Goal: Transaction & Acquisition: Book appointment/travel/reservation

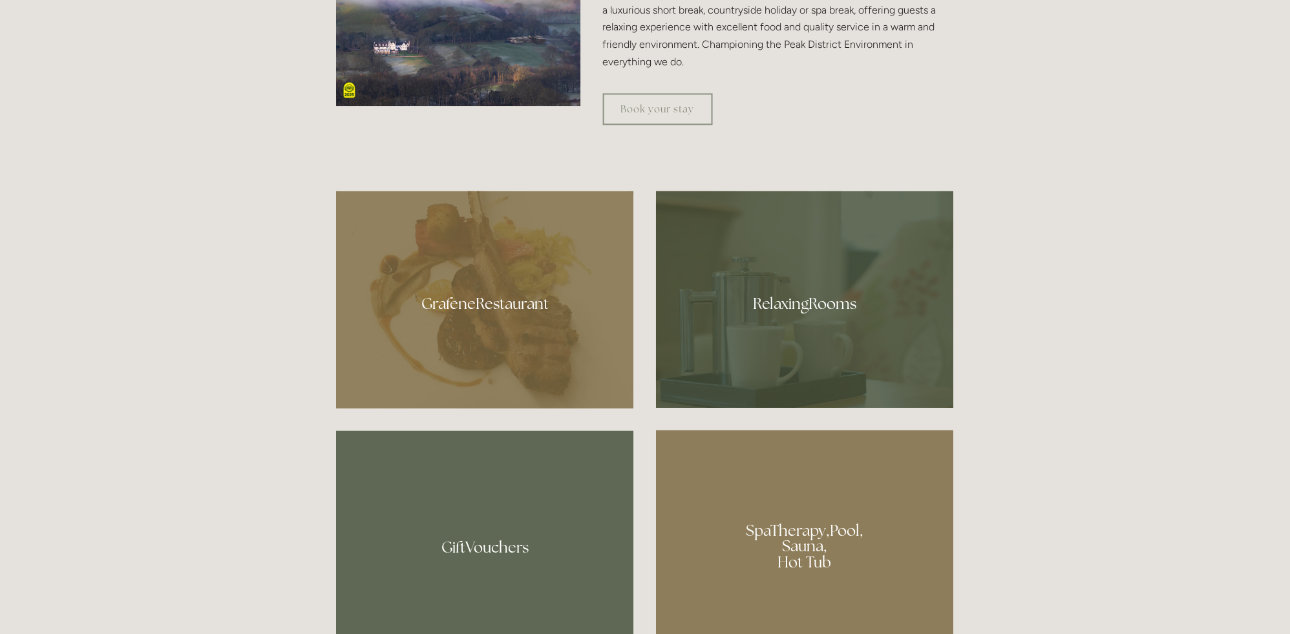
scroll to position [734, 0]
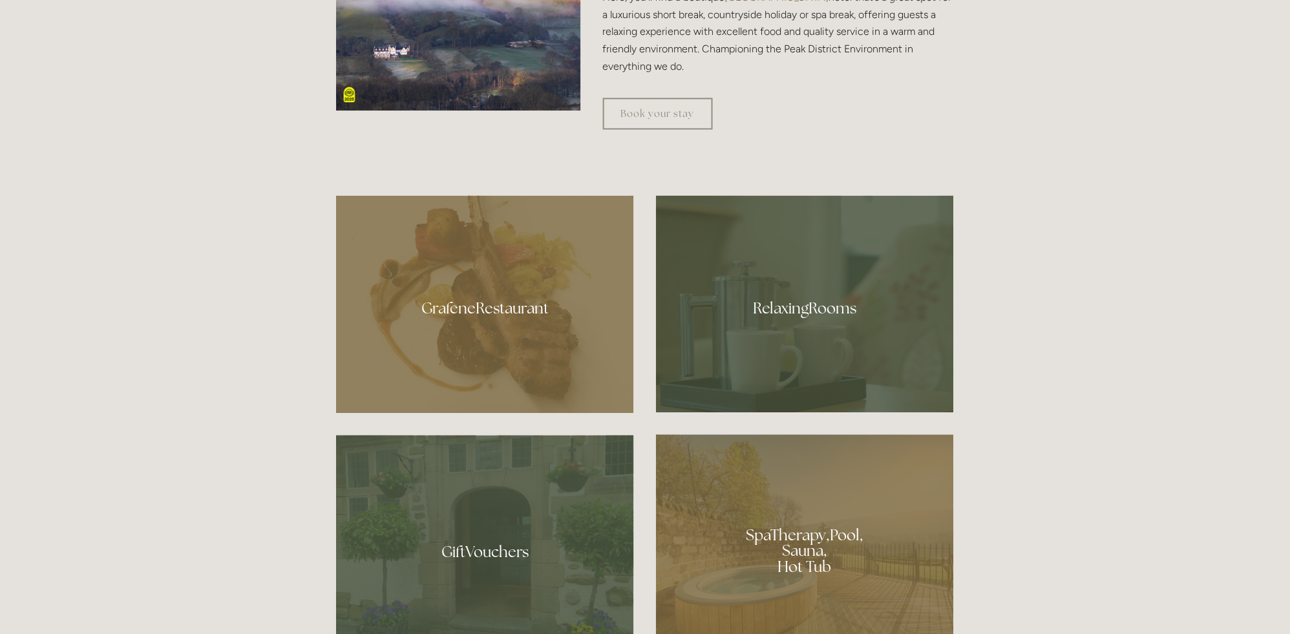
click at [476, 304] on div at bounding box center [485, 305] width 298 height 218
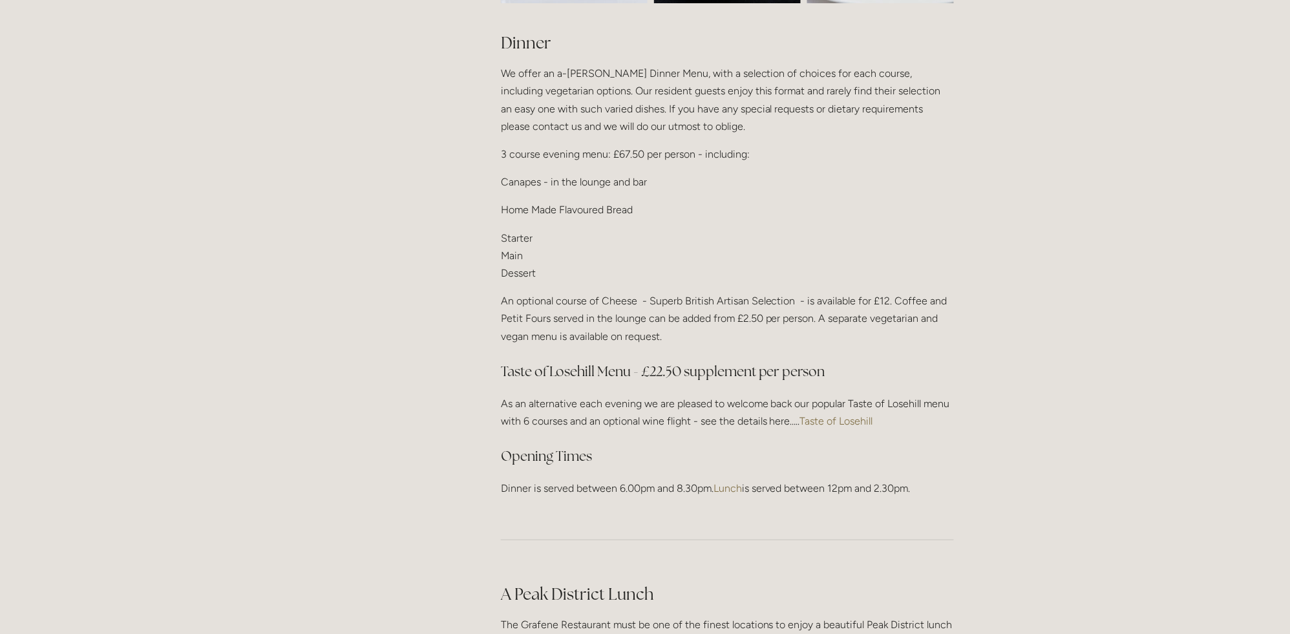
scroll to position [1542, 0]
click at [839, 414] on link "Taste of Losehill" at bounding box center [836, 420] width 73 height 12
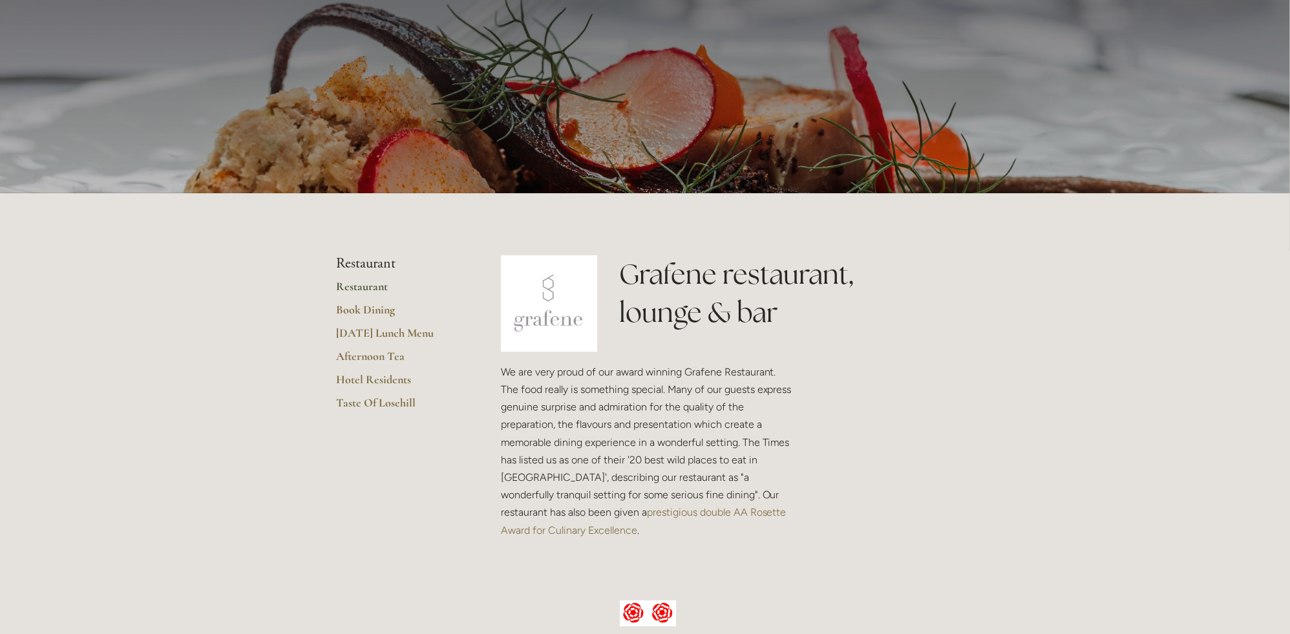
scroll to position [0, 0]
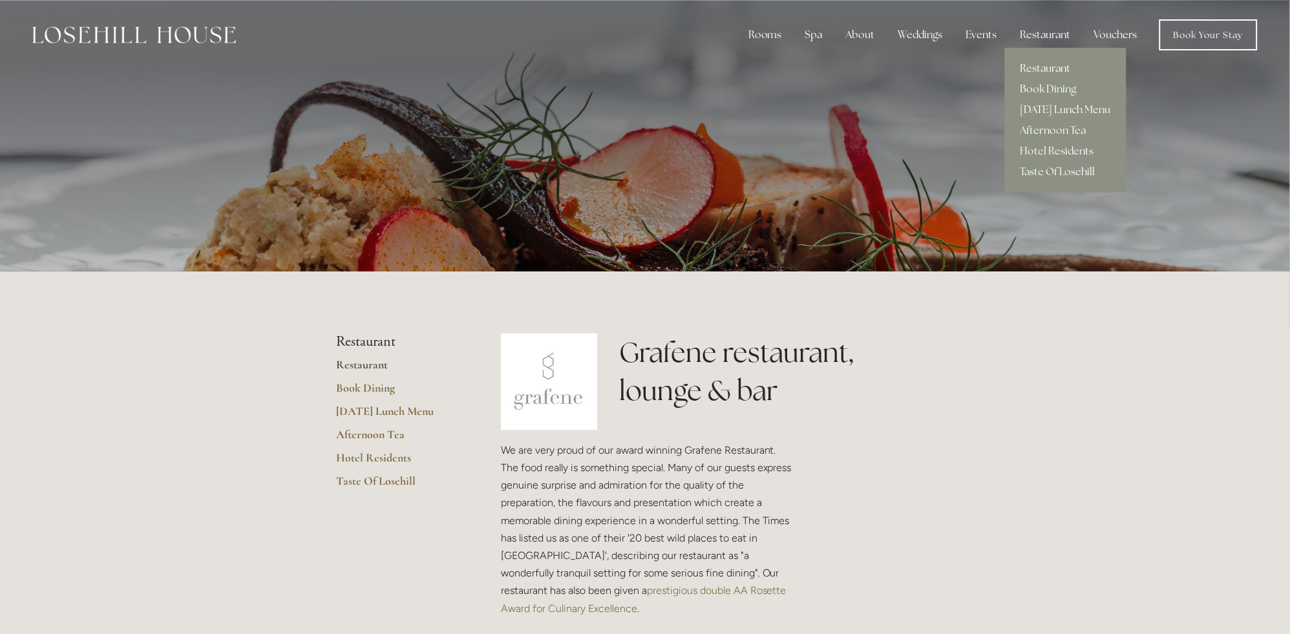
click at [1052, 65] on link "Restaurant" at bounding box center [1066, 68] width 122 height 21
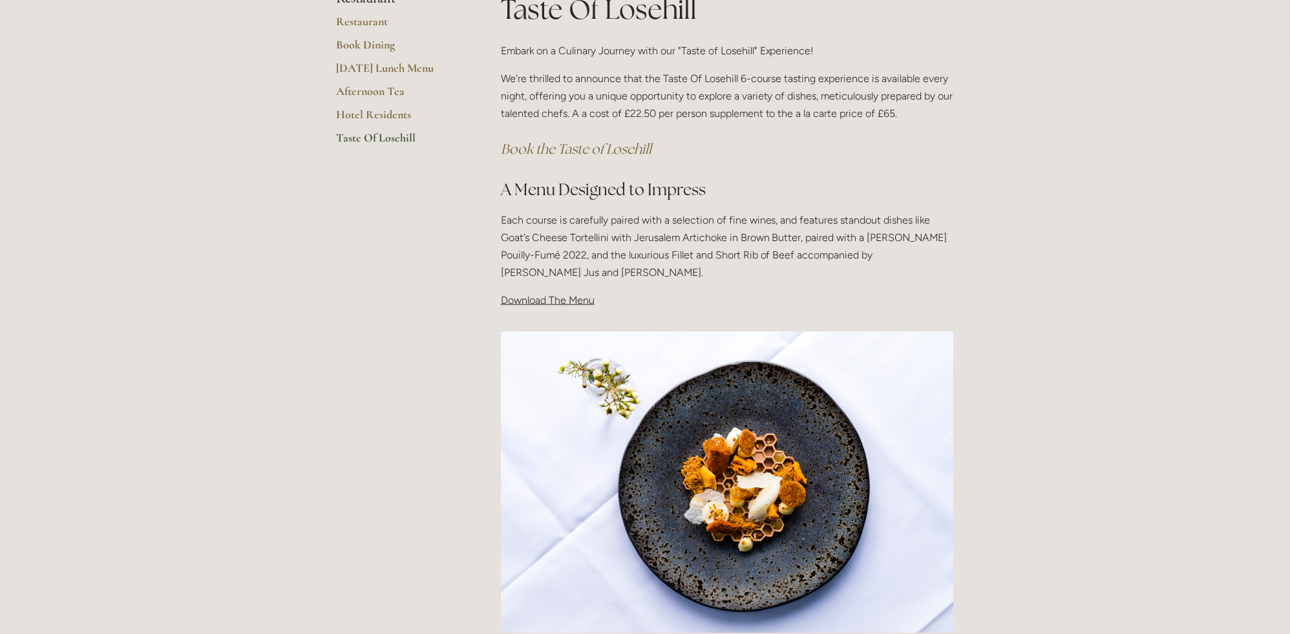
scroll to position [259, 0]
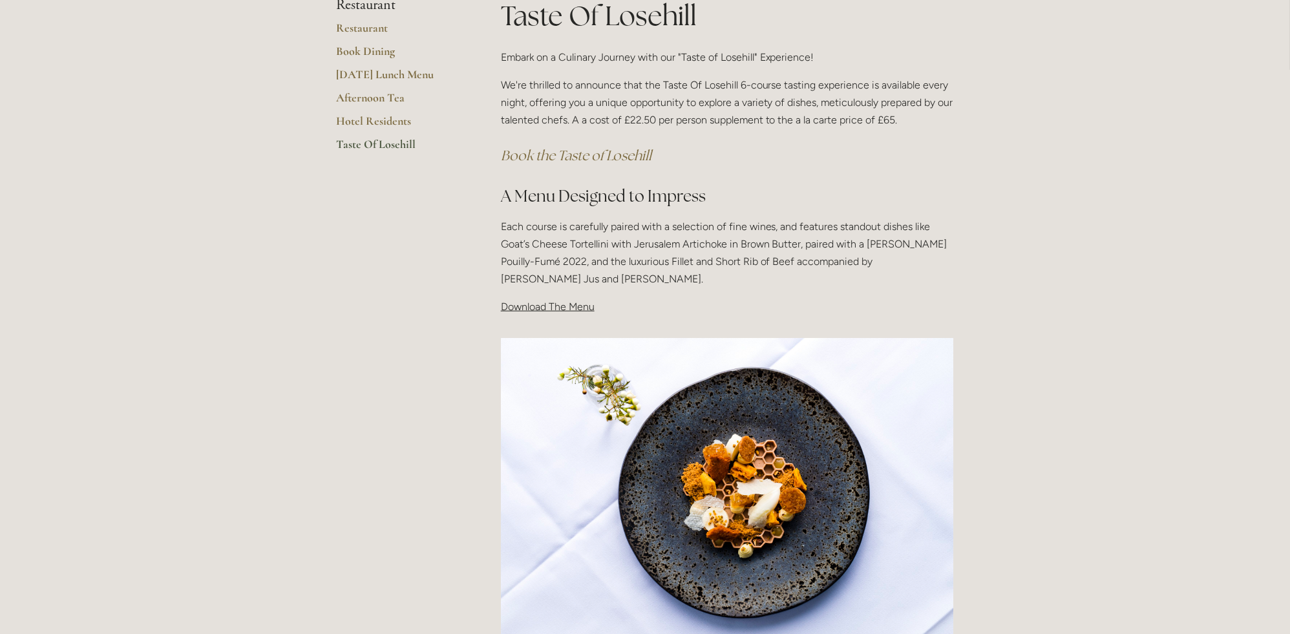
click at [554, 306] on span "Download The Menu" at bounding box center [548, 307] width 94 height 12
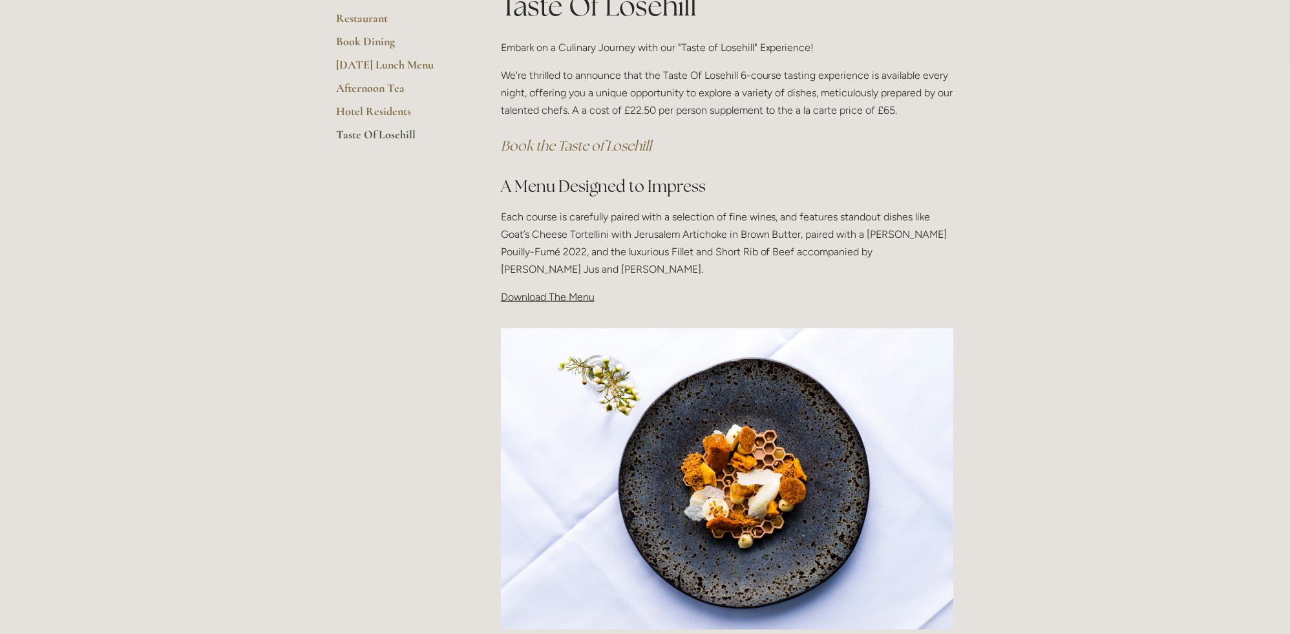
scroll to position [259, 0]
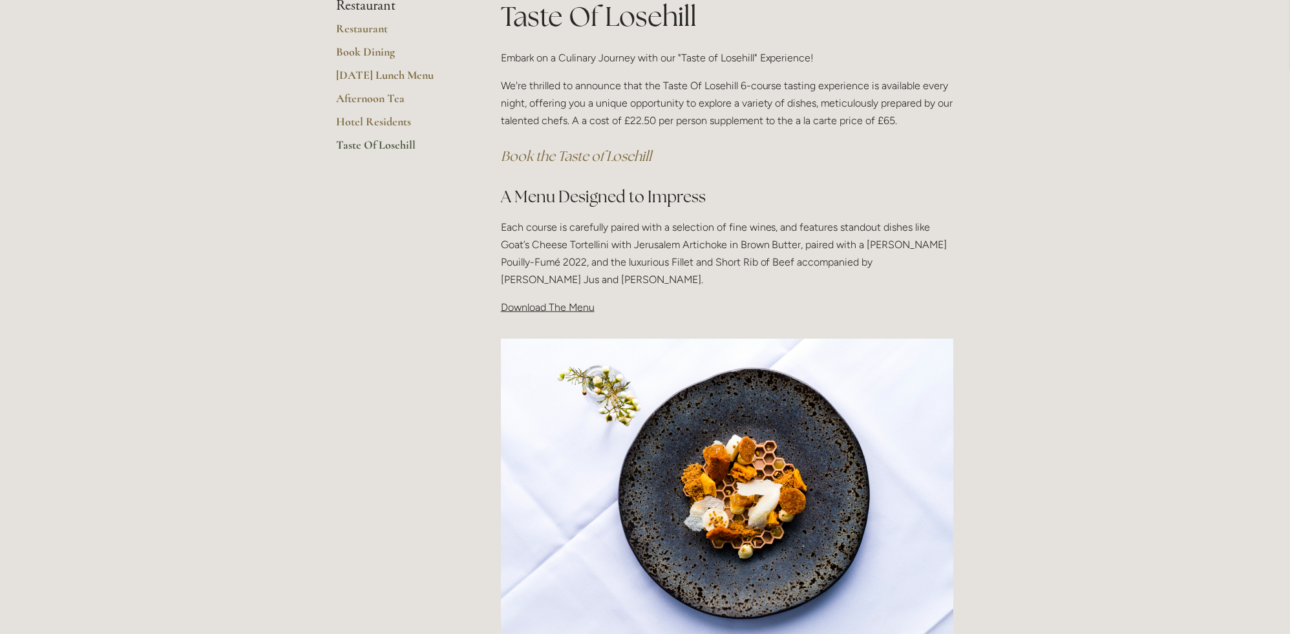
click at [401, 141] on link "Taste Of Losehill" at bounding box center [397, 149] width 123 height 23
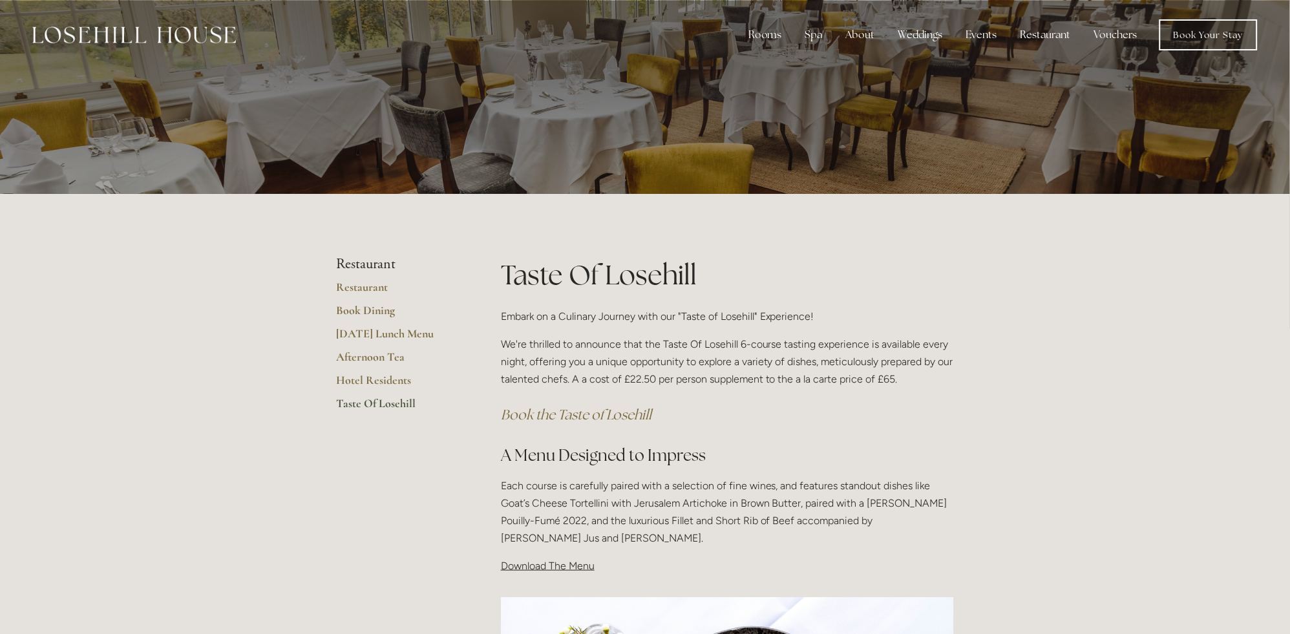
click at [537, 567] on span "Download The Menu" at bounding box center [548, 566] width 94 height 12
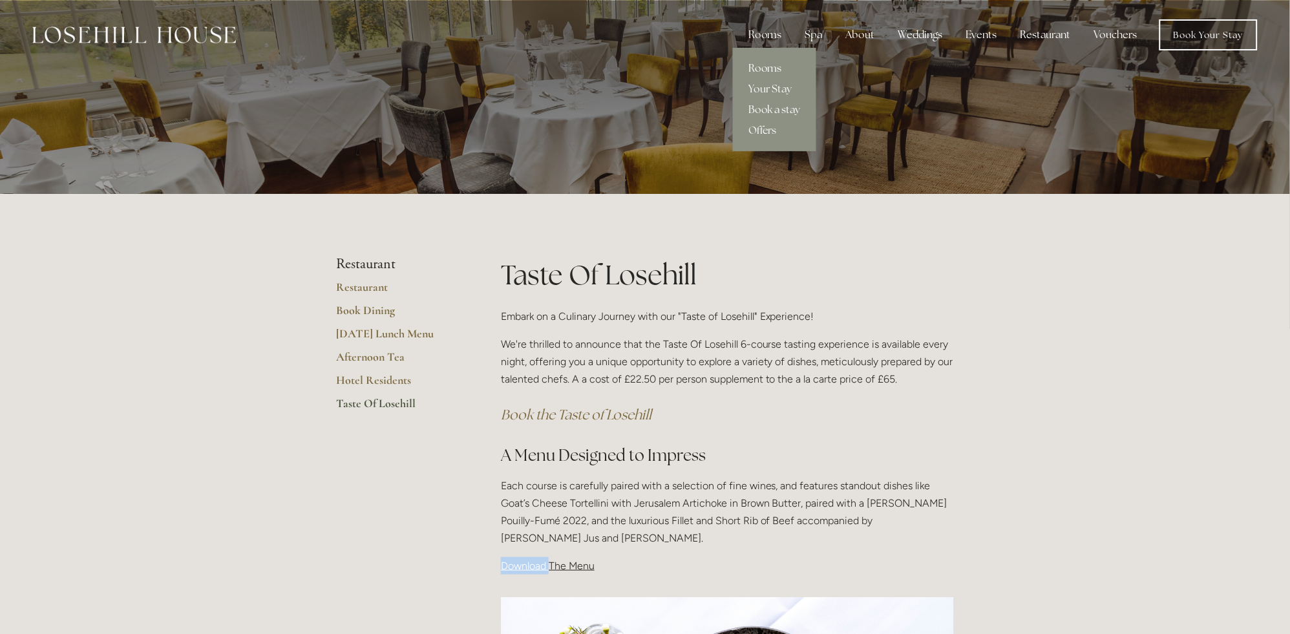
click at [753, 63] on link "Rooms" at bounding box center [774, 68] width 83 height 21
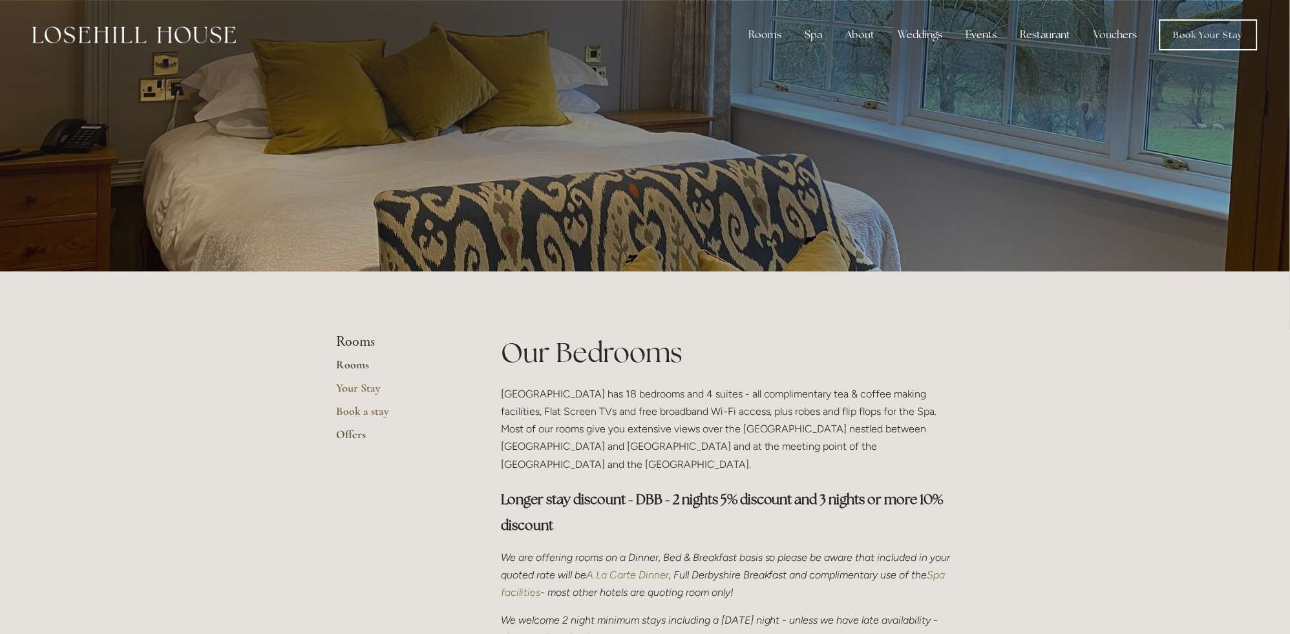
click at [356, 437] on link "Offers" at bounding box center [397, 438] width 123 height 23
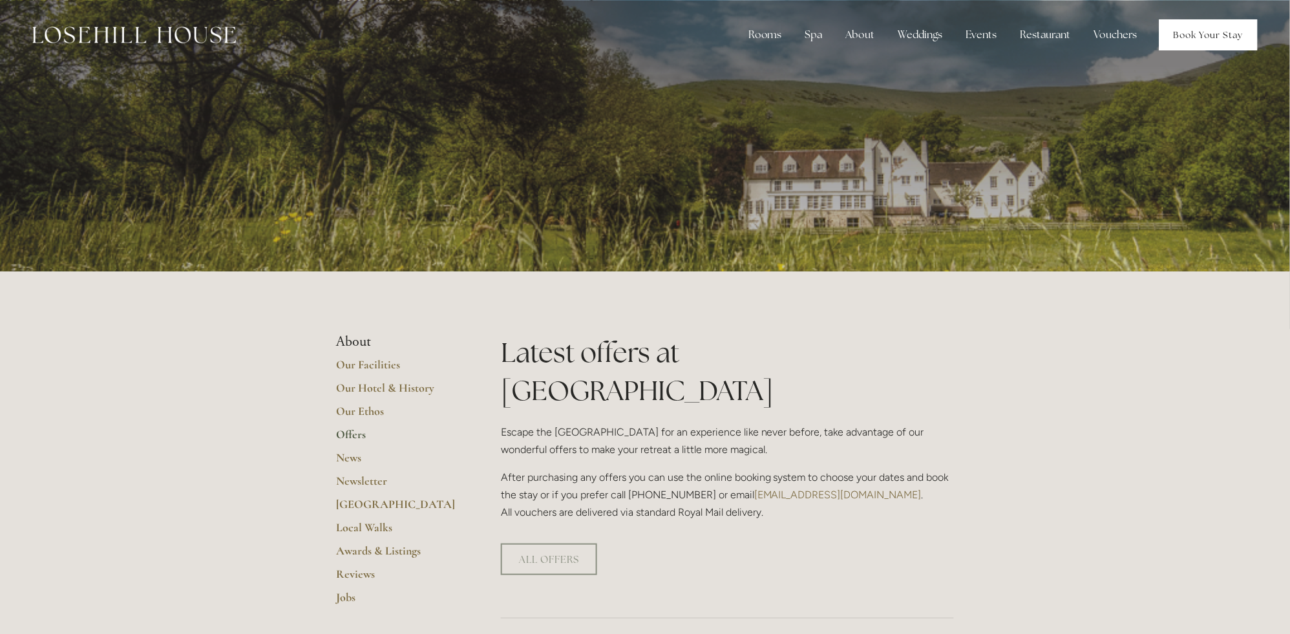
click at [1193, 32] on link "Book Your Stay" at bounding box center [1209, 34] width 98 height 31
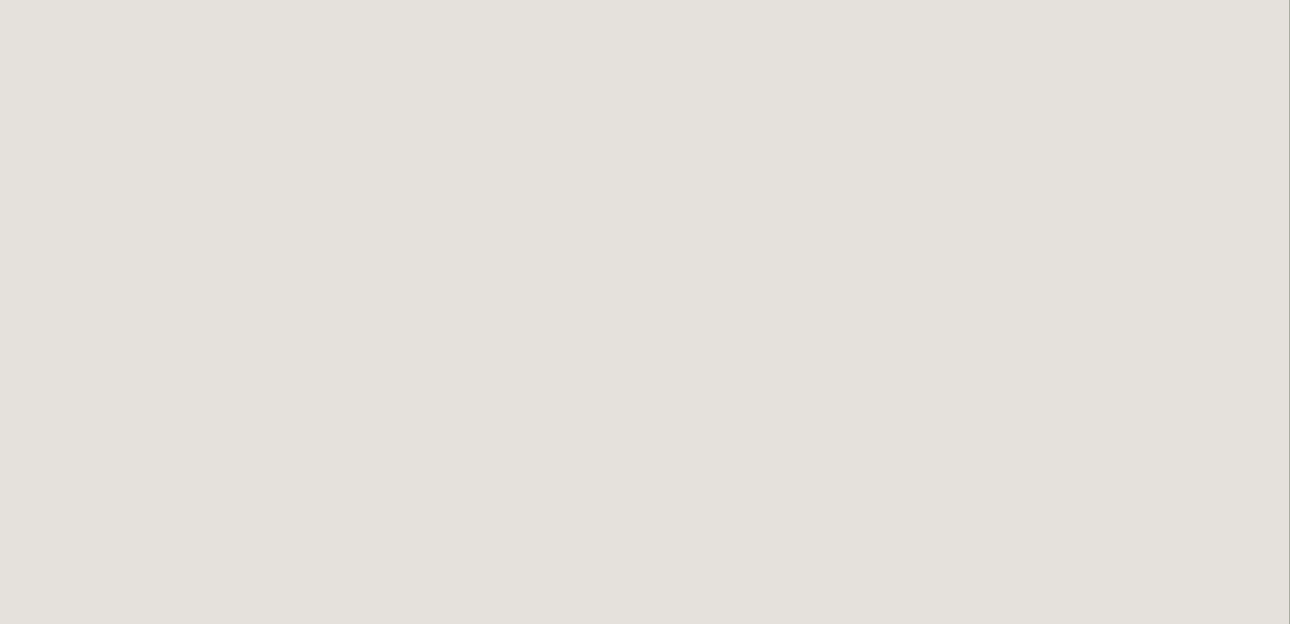
scroll to position [2215, 0]
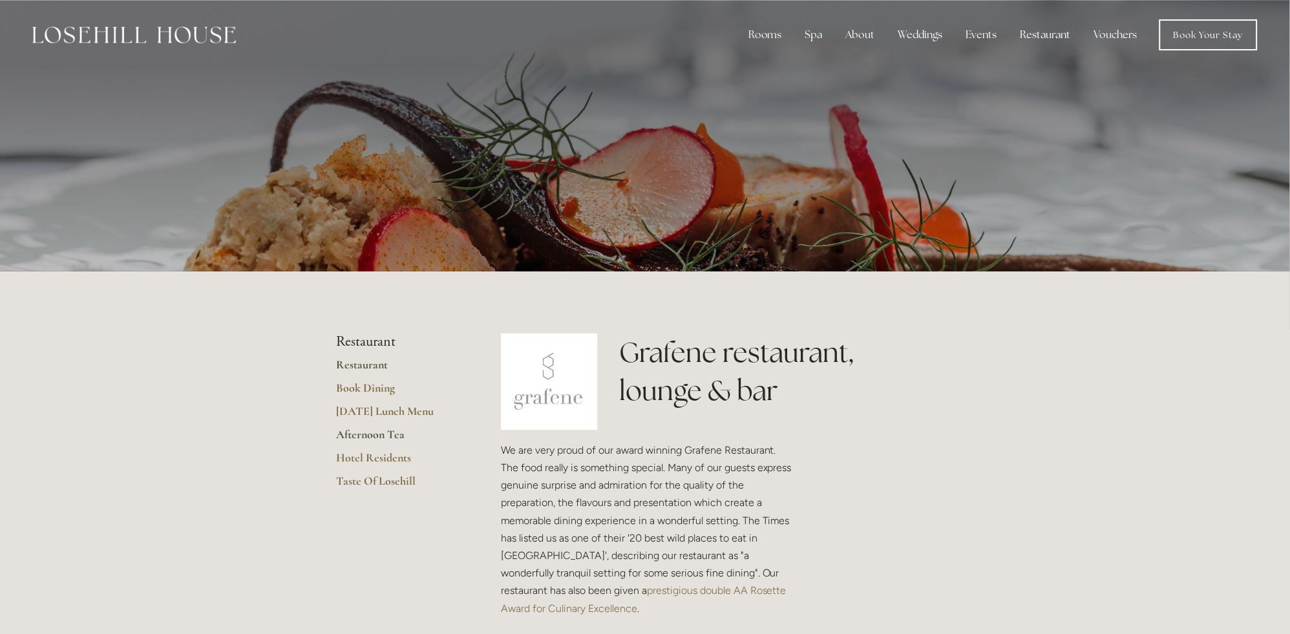
click at [354, 428] on link "Afternoon Tea" at bounding box center [397, 438] width 123 height 23
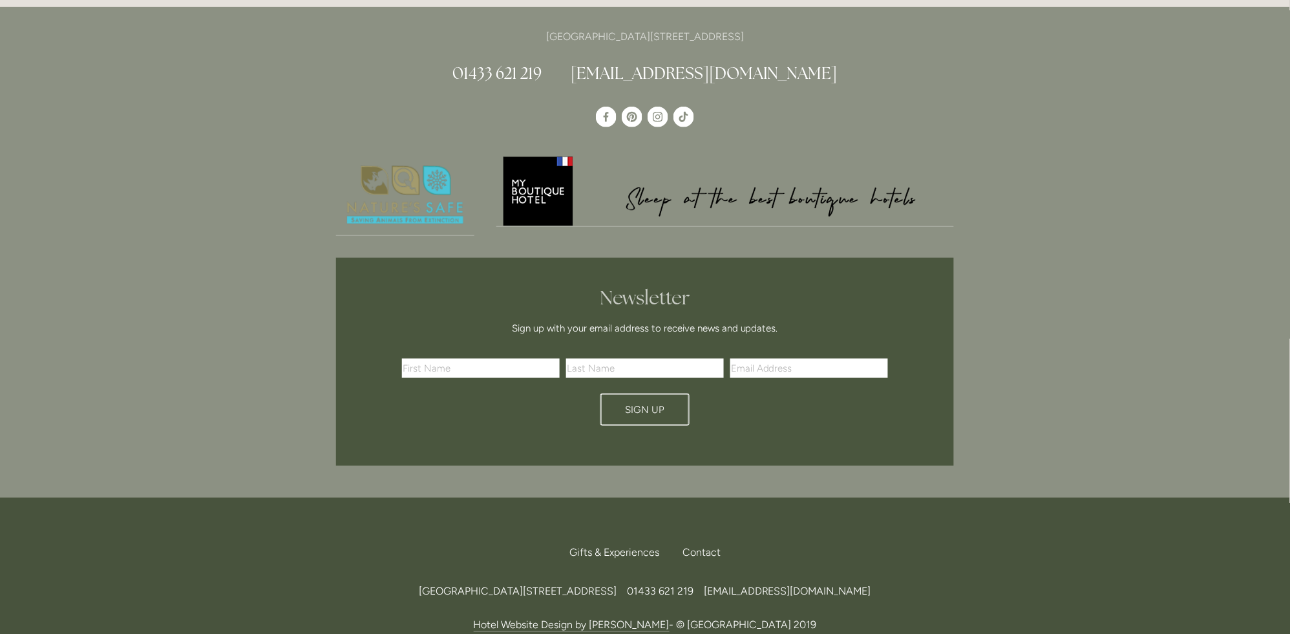
scroll to position [1798, 0]
